Goal: Task Accomplishment & Management: Manage account settings

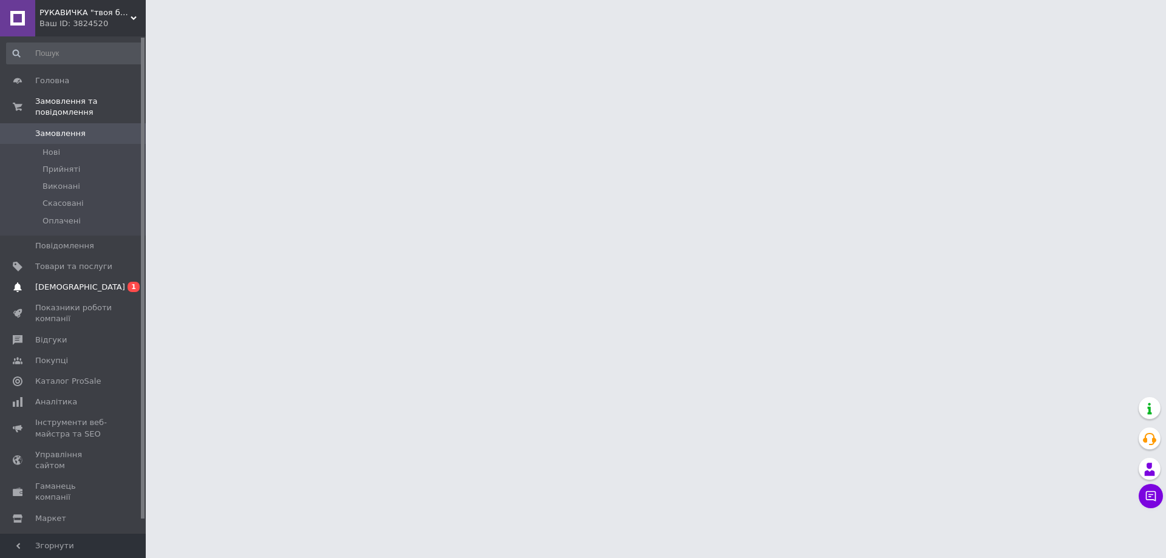
click at [95, 282] on link "Сповіщення 0 1" at bounding box center [74, 287] width 149 height 21
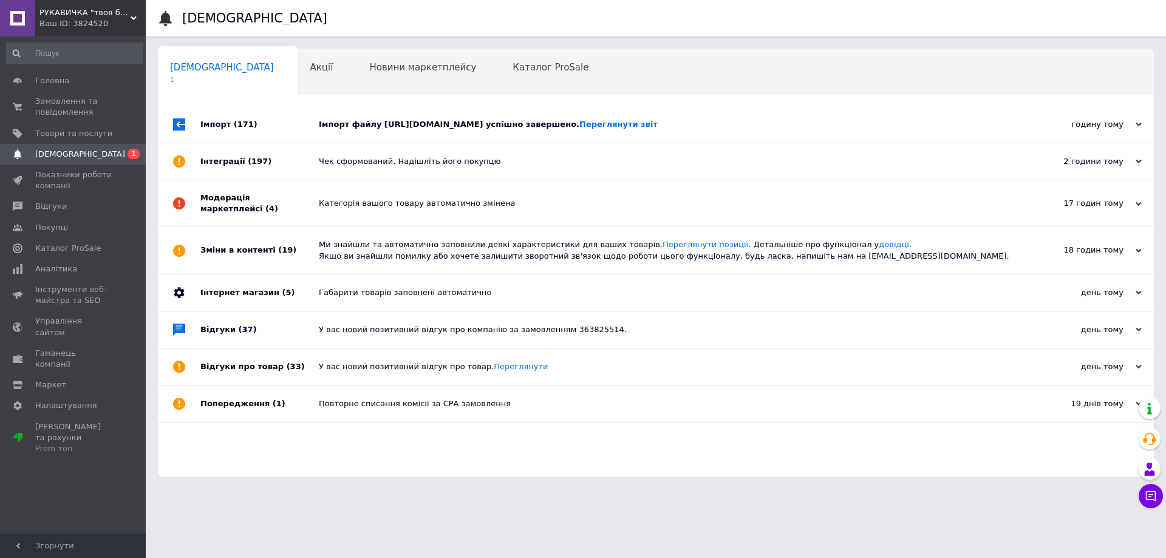
click at [338, 130] on div "Імпорт файлу https://konstruktortools.net.ua/products_feed.xml?hash_tag=70438d8…" at bounding box center [669, 124] width 701 height 11
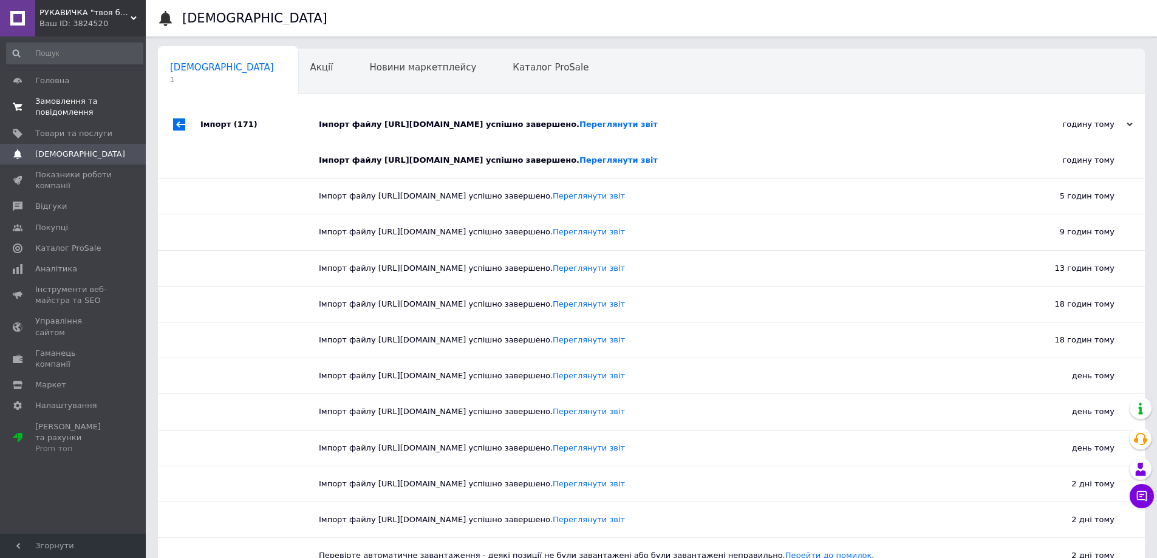
click at [46, 103] on span "Замовлення та повідомлення" at bounding box center [73, 107] width 77 height 22
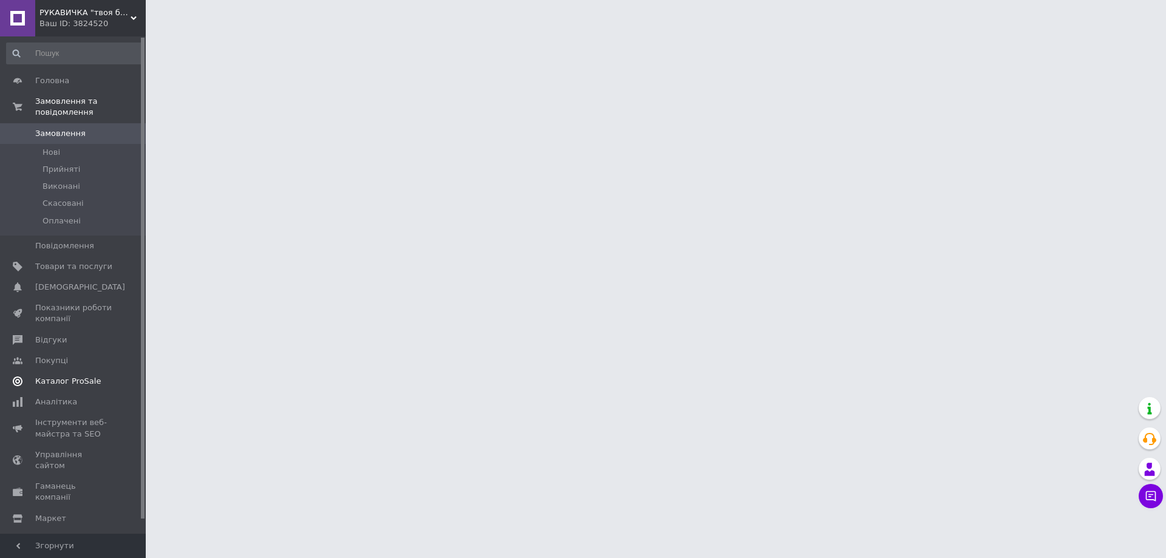
click at [61, 338] on link "Відгуки" at bounding box center [74, 340] width 149 height 21
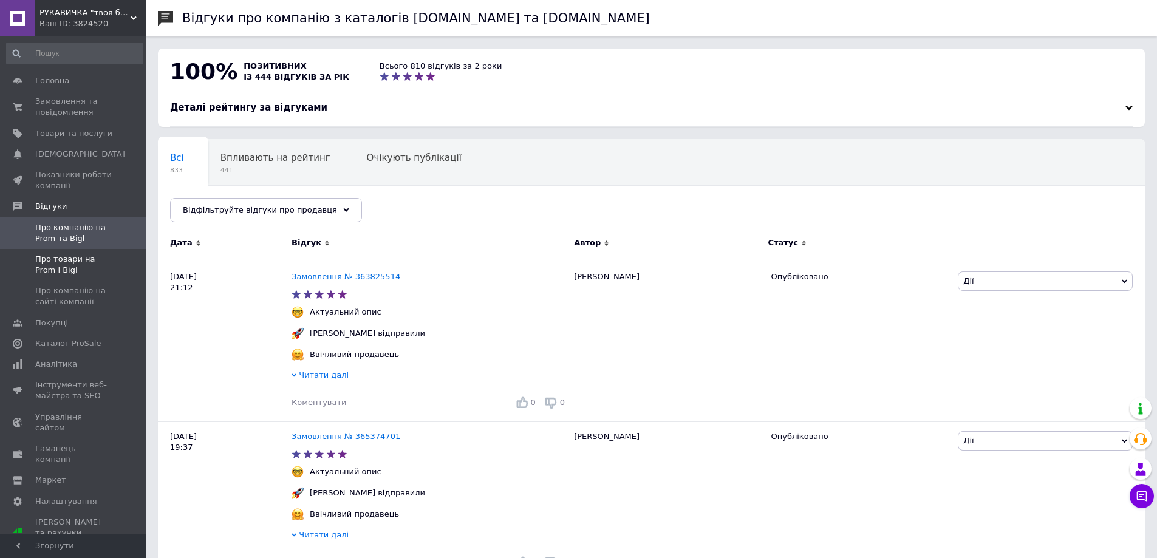
click at [75, 264] on span "Про товари на Prom і Bigl" at bounding box center [73, 265] width 77 height 22
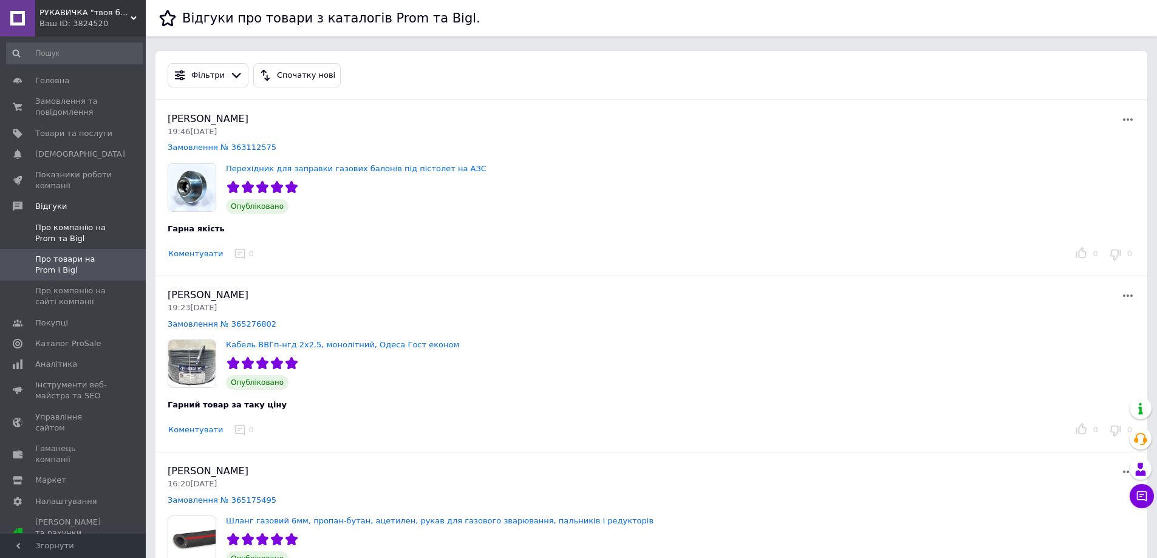
click at [76, 233] on span "Про компанію на Prom та Bigl" at bounding box center [73, 233] width 77 height 22
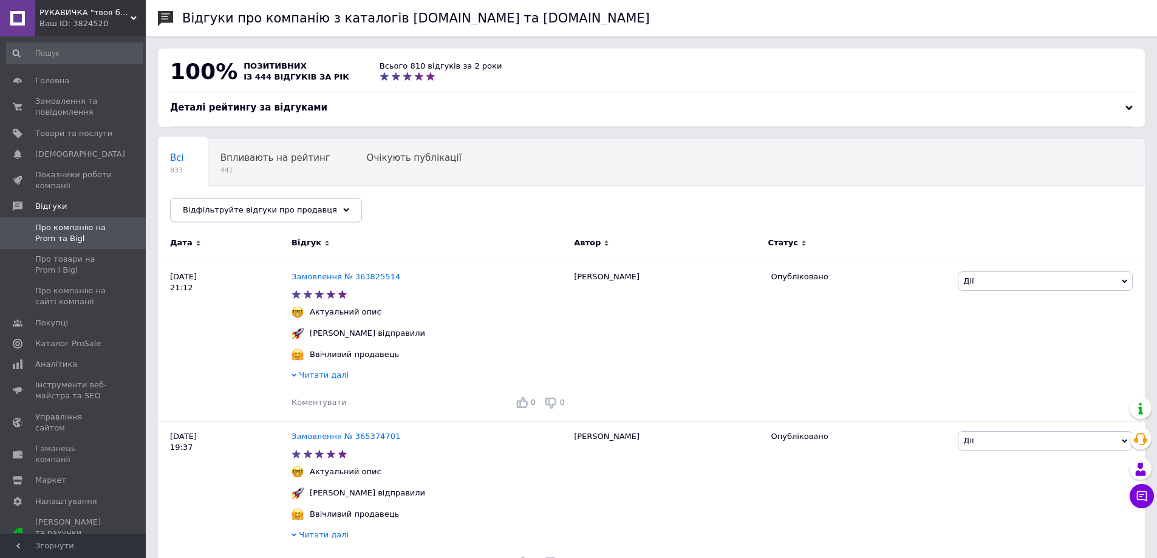
click at [277, 208] on span "Відфільтруйте відгуки про продавця" at bounding box center [260, 209] width 154 height 9
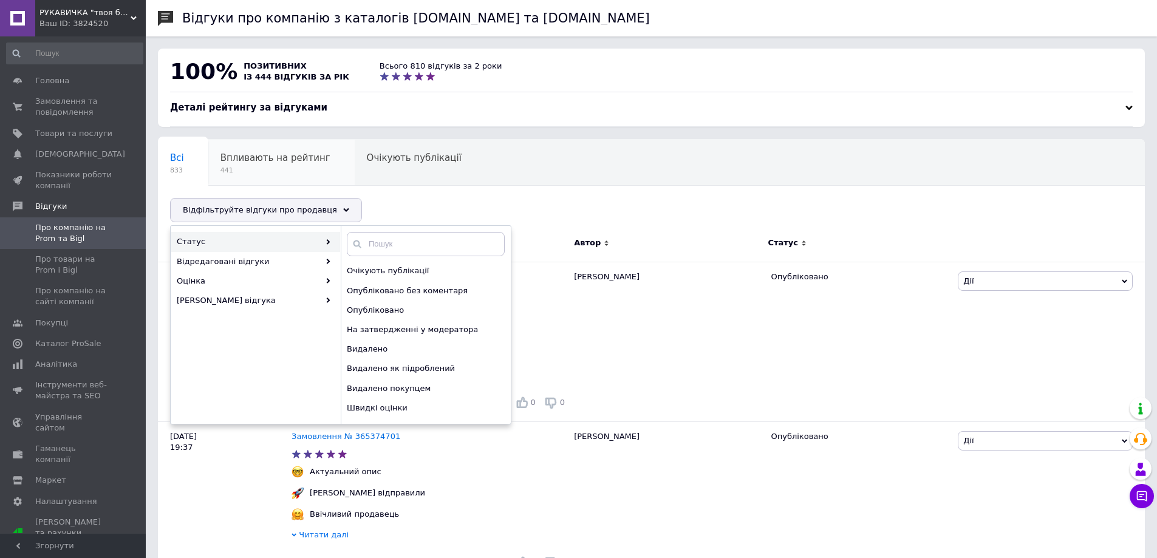
click at [259, 168] on span "441" at bounding box center [275, 170] width 110 height 9
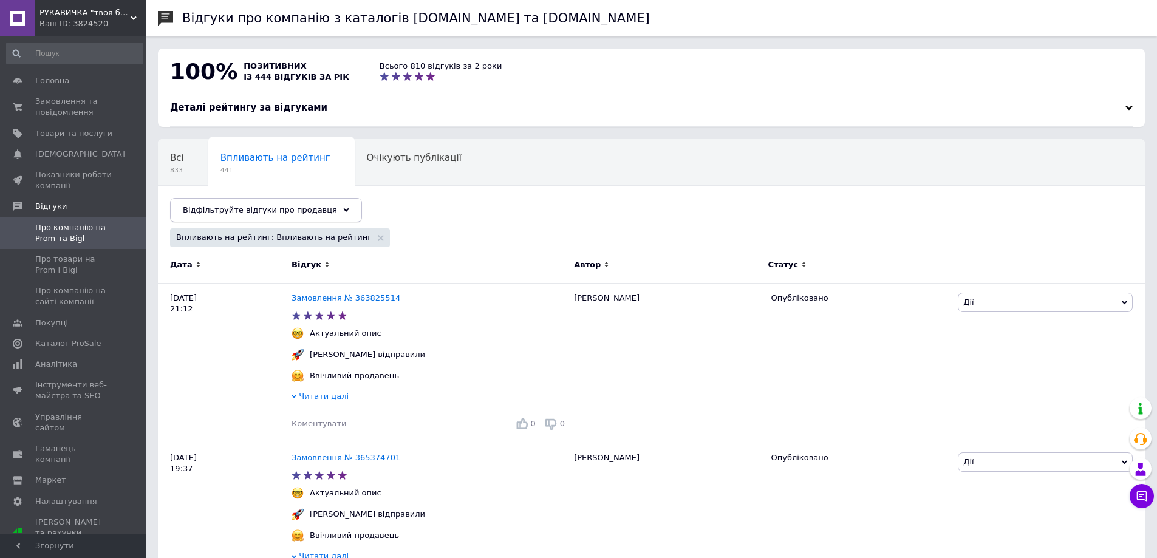
click at [254, 210] on span "Відфільтруйте відгуки про продавця" at bounding box center [260, 209] width 154 height 9
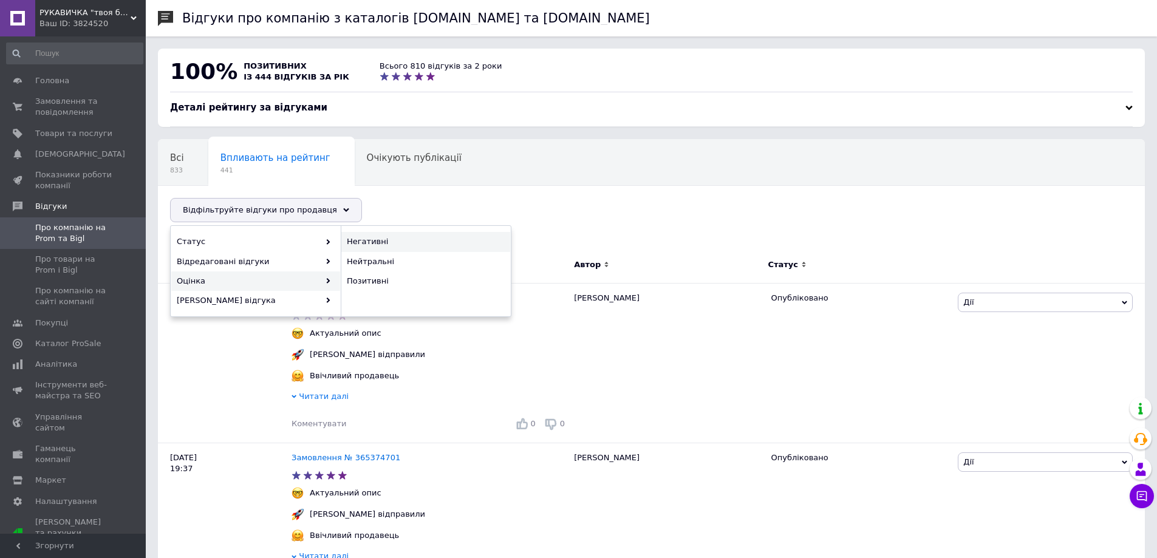
click at [376, 240] on span "Негативні" at bounding box center [424, 241] width 155 height 11
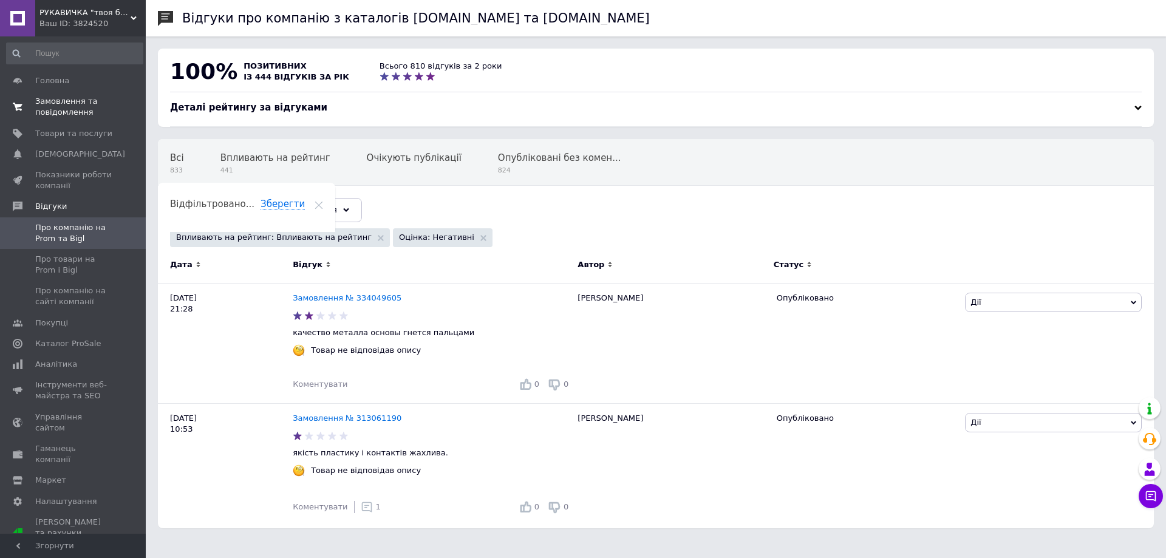
click at [55, 109] on span "Замовлення та повідомлення" at bounding box center [73, 107] width 77 height 22
